Goal: Find specific page/section: Find specific page/section

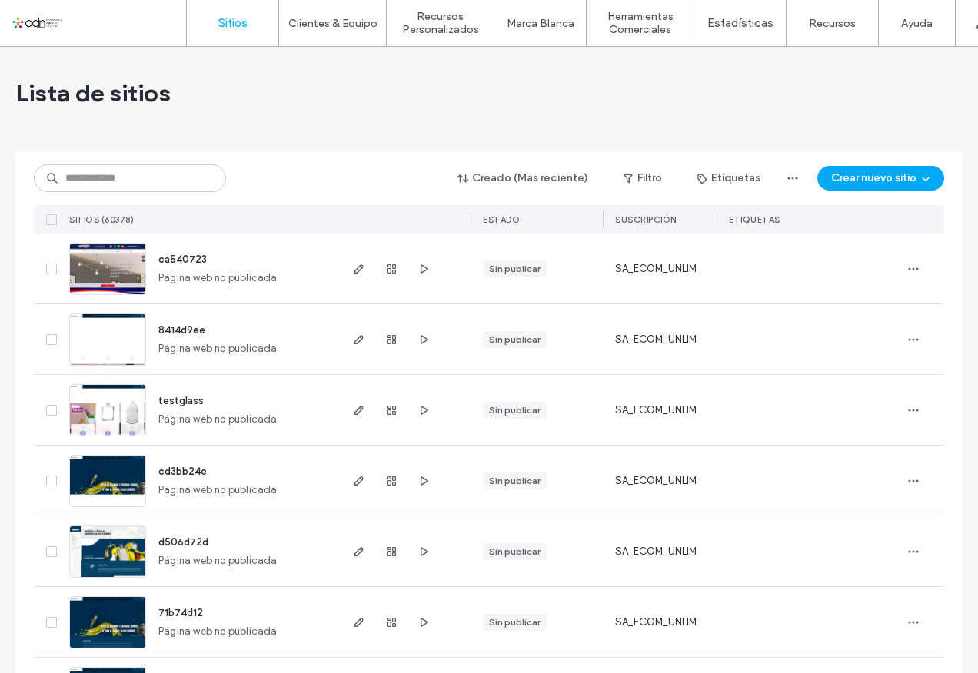
click at [123, 178] on input at bounding box center [130, 178] width 192 height 28
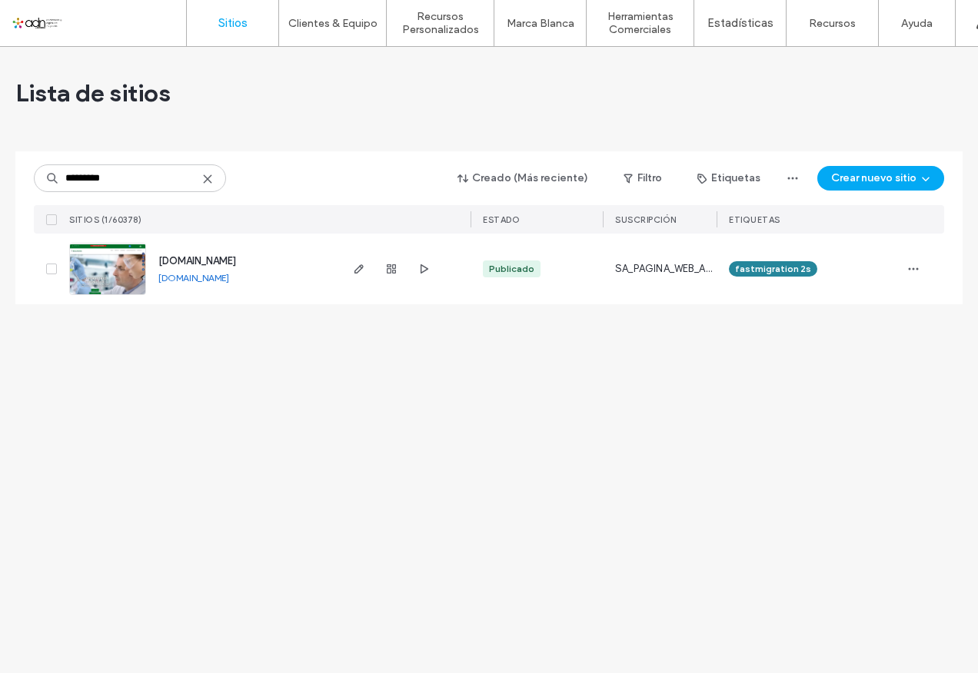
type input "*********"
click at [103, 252] on img at bounding box center [107, 296] width 75 height 105
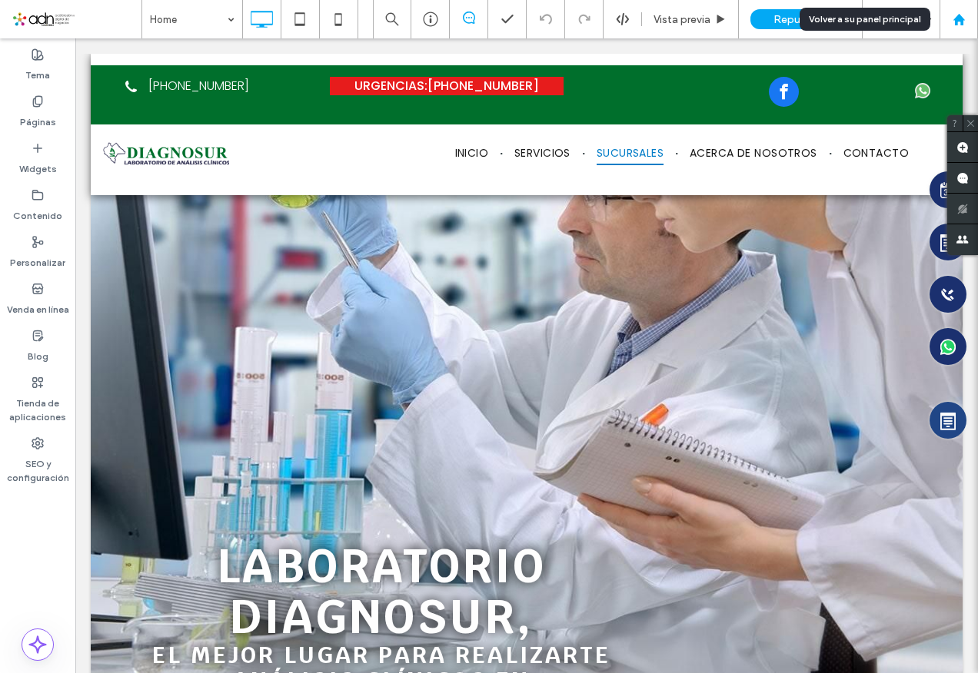
click at [965, 27] on div at bounding box center [958, 19] width 38 height 38
